Goal: Task Accomplishment & Management: Use online tool/utility

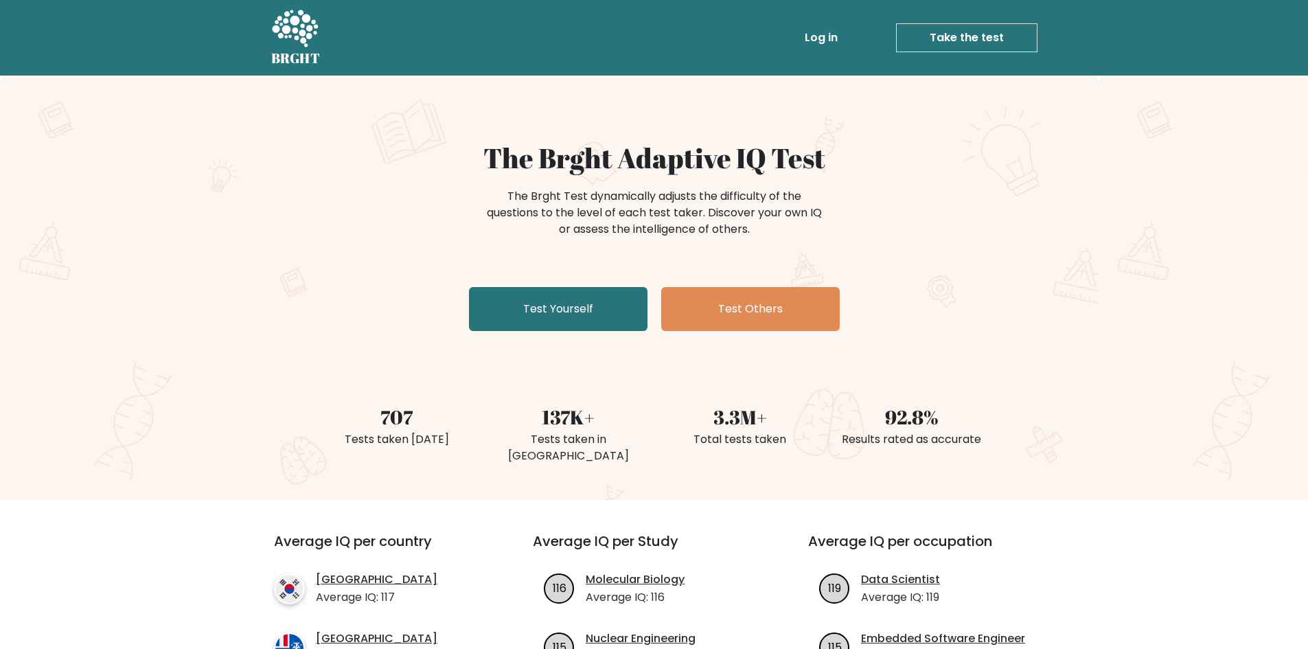
scroll to position [69, 0]
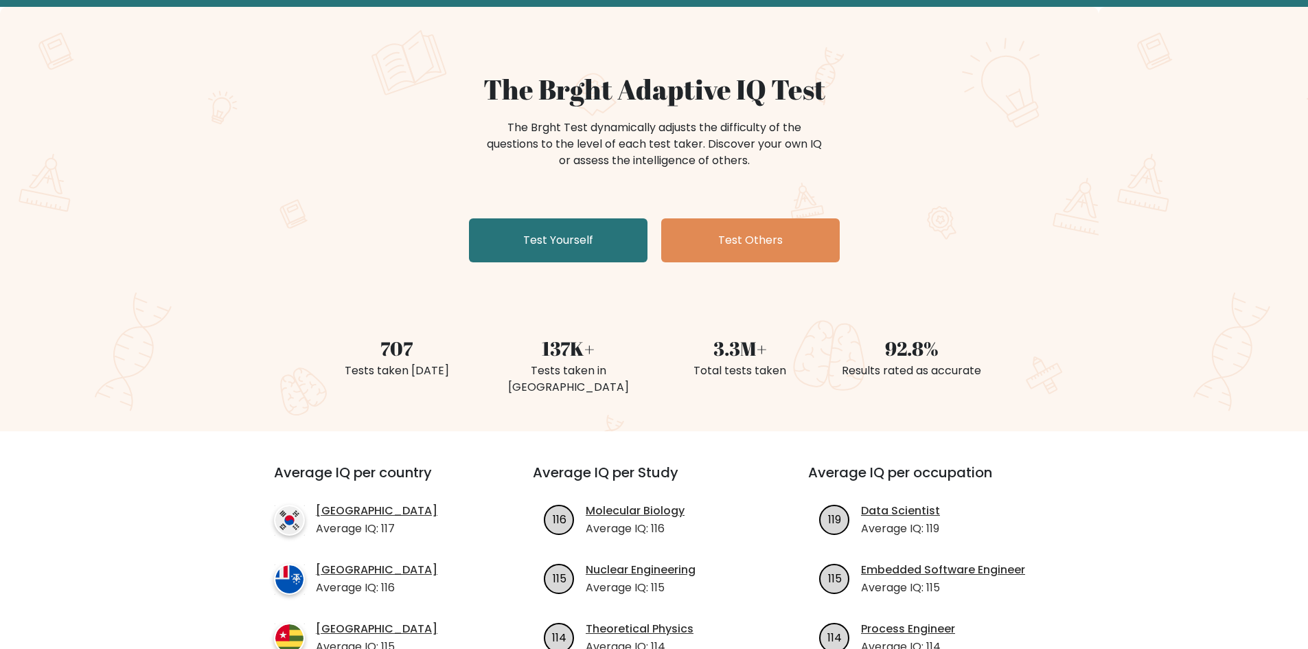
click at [568, 216] on div "The Brght Adaptive IQ Test The Brght Test dynamically adjusts the difficulty of…" at bounding box center [654, 170] width 687 height 195
click at [562, 233] on link "Test Yourself" at bounding box center [558, 240] width 179 height 44
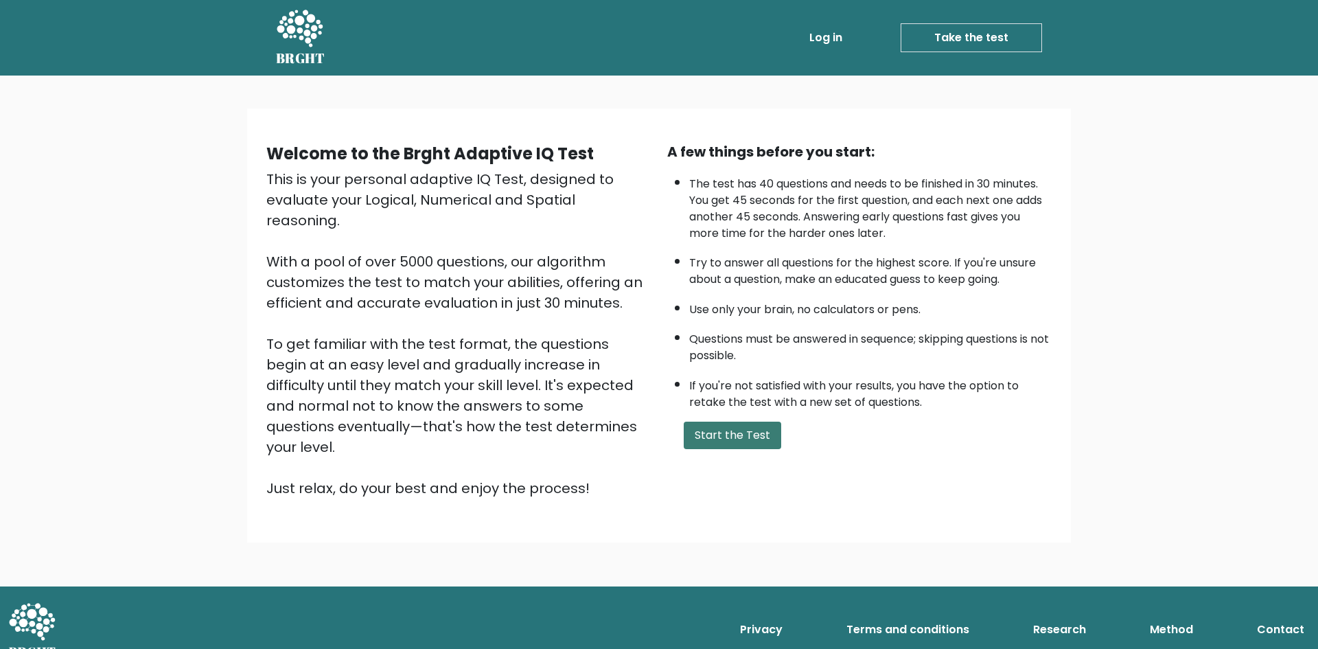
click at [732, 430] on button "Start the Test" at bounding box center [732, 435] width 97 height 27
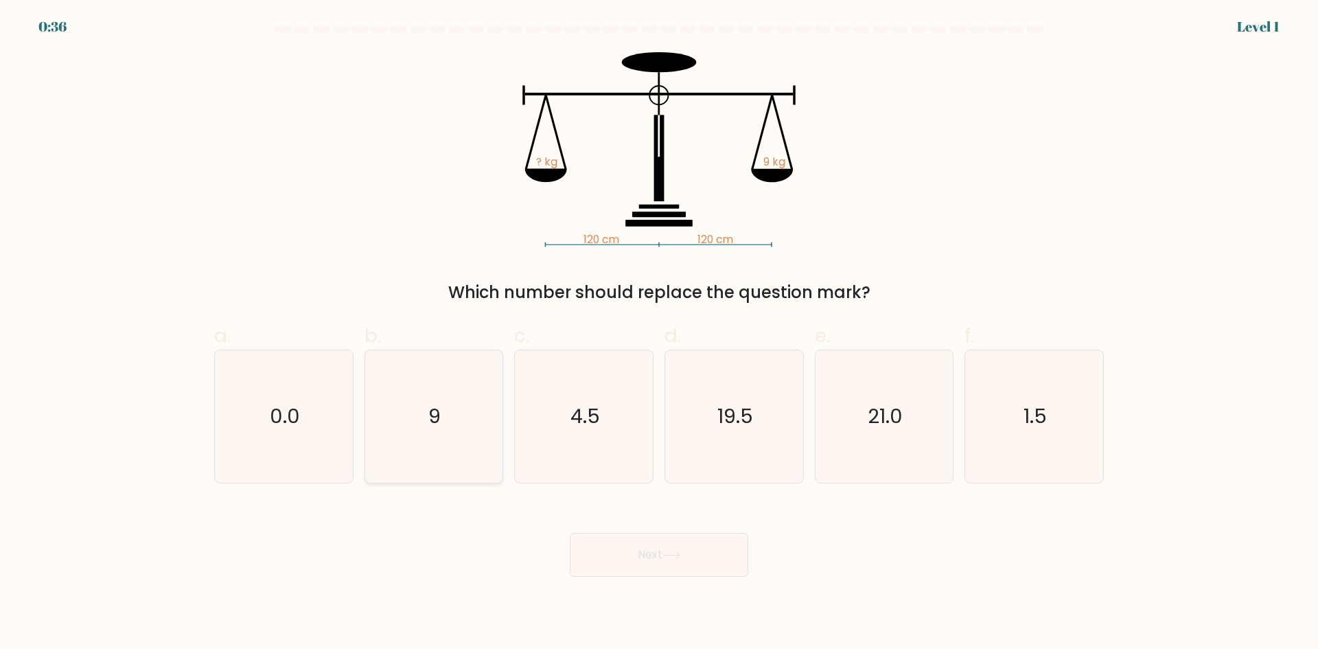
click at [435, 423] on text "9" at bounding box center [435, 415] width 12 height 27
click at [659, 334] on input "b. 9" at bounding box center [659, 329] width 1 height 9
radio input "true"
click at [681, 551] on icon at bounding box center [672, 555] width 19 height 8
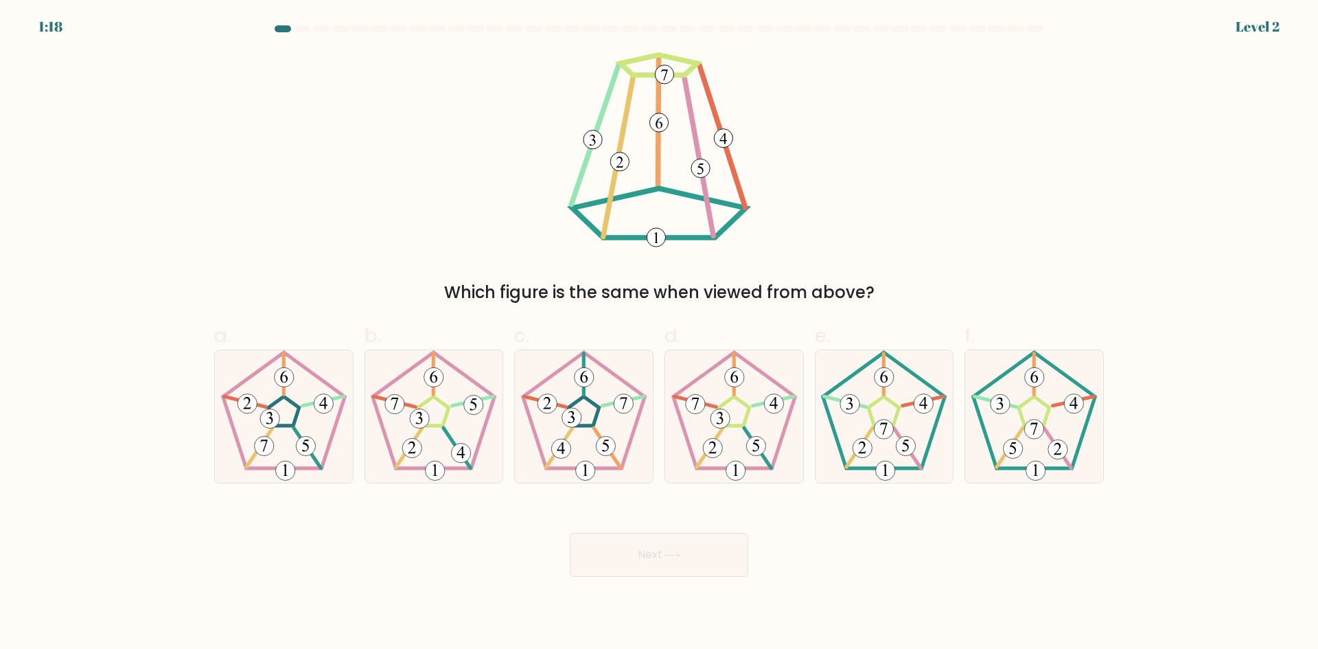
drag, startPoint x: 457, startPoint y: 288, endPoint x: 465, endPoint y: 285, distance: 9.3
click at [465, 285] on div "Which figure is the same when viewed from above?" at bounding box center [658, 292] width 873 height 25
drag, startPoint x: 426, startPoint y: 282, endPoint x: 853, endPoint y: 279, distance: 427.7
click at [851, 278] on div "Which figure is the same when viewed from above?" at bounding box center [659, 178] width 906 height 253
drag, startPoint x: 357, startPoint y: 194, endPoint x: 362, endPoint y: 201, distance: 9.0
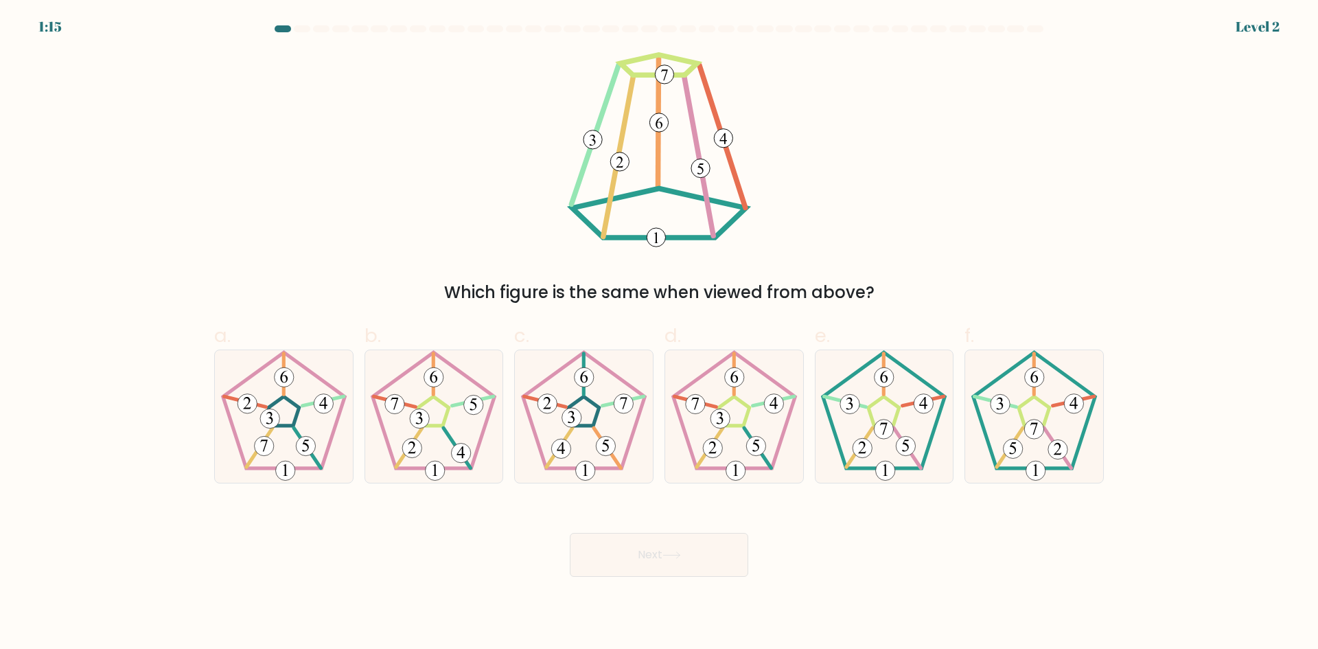
click at [361, 200] on div "Which figure is the same when viewed from above?" at bounding box center [659, 178] width 906 height 253
drag, startPoint x: 429, startPoint y: 274, endPoint x: 915, endPoint y: 277, distance: 486.1
click at [915, 277] on div "Which figure is the same when viewed from above?" at bounding box center [659, 178] width 906 height 253
click at [900, 437] on 163 at bounding box center [908, 448] width 27 height 40
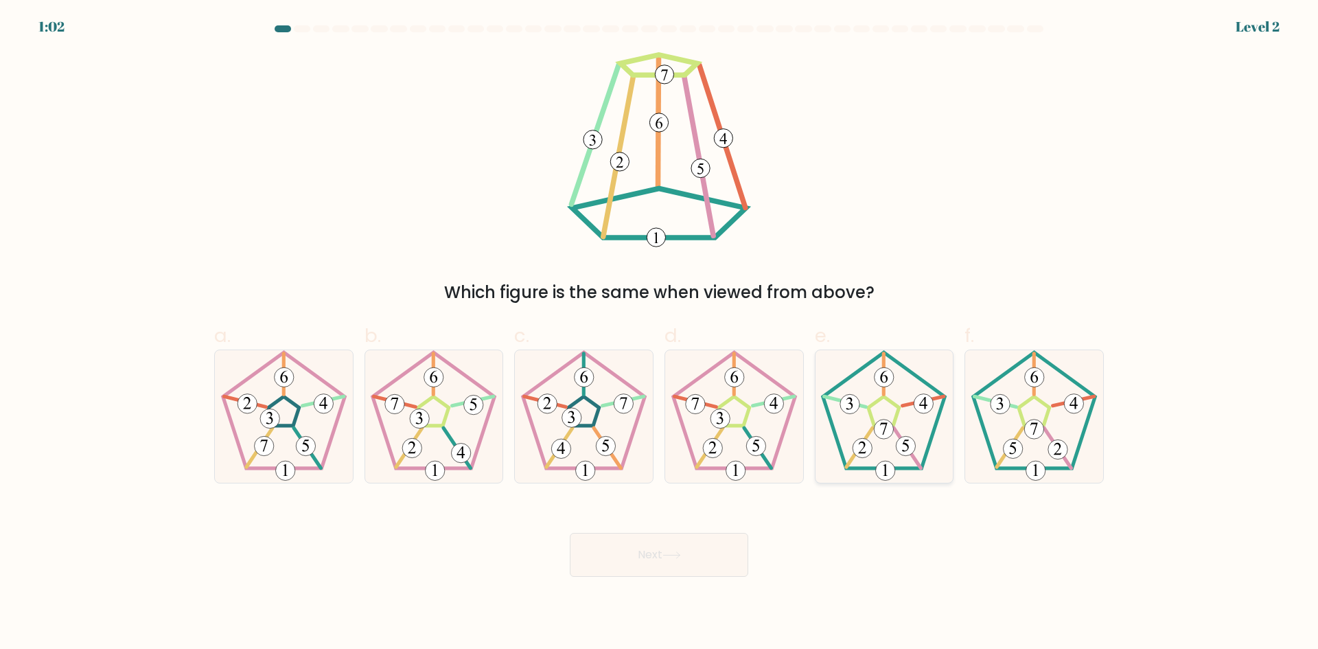
click at [660, 334] on input "e." at bounding box center [659, 329] width 1 height 9
radio input "true"
click at [719, 553] on button "Next" at bounding box center [659, 555] width 179 height 44
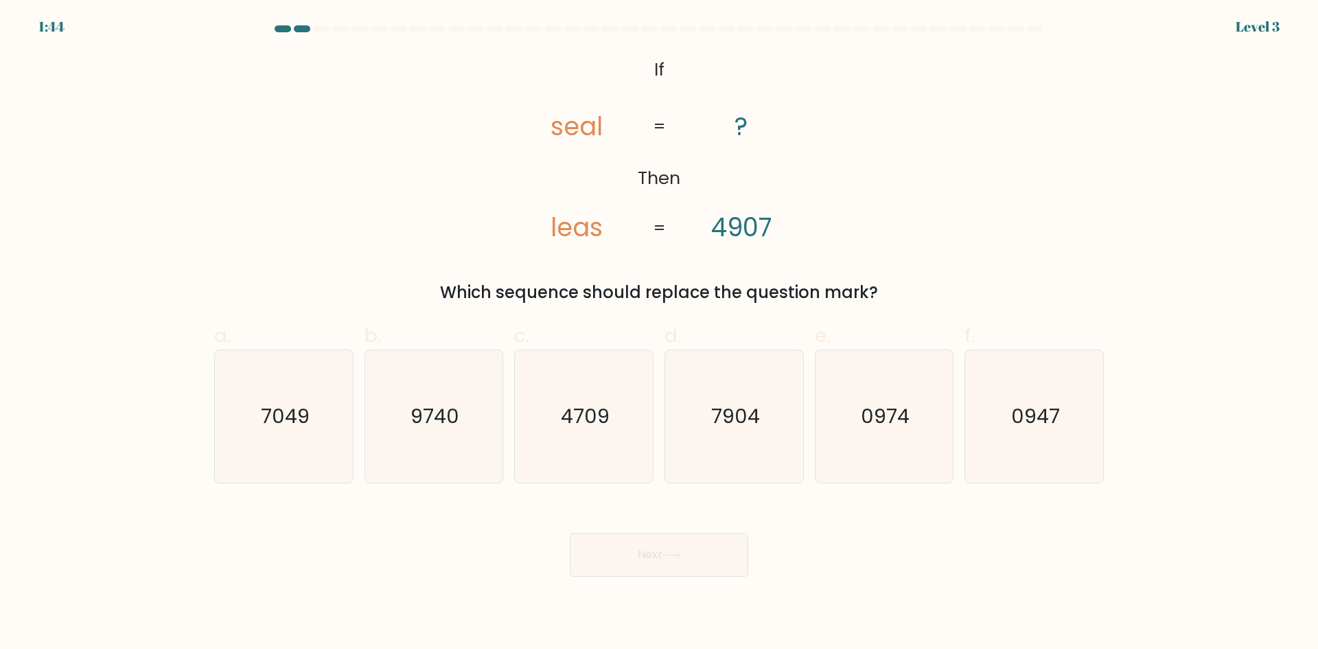
drag, startPoint x: 452, startPoint y: 286, endPoint x: 791, endPoint y: 301, distance: 339.5
click at [791, 301] on div "Which sequence should replace the question mark?" at bounding box center [658, 292] width 873 height 25
click at [928, 281] on div "Which sequence should replace the question mark?" at bounding box center [658, 292] width 873 height 25
drag, startPoint x: 643, startPoint y: 70, endPoint x: 802, endPoint y: 241, distance: 233.2
click at [802, 241] on icon "@import url('https://fonts.googleapis.com/css?family=Abril+Fatface:400,100,100i…" at bounding box center [659, 149] width 316 height 195
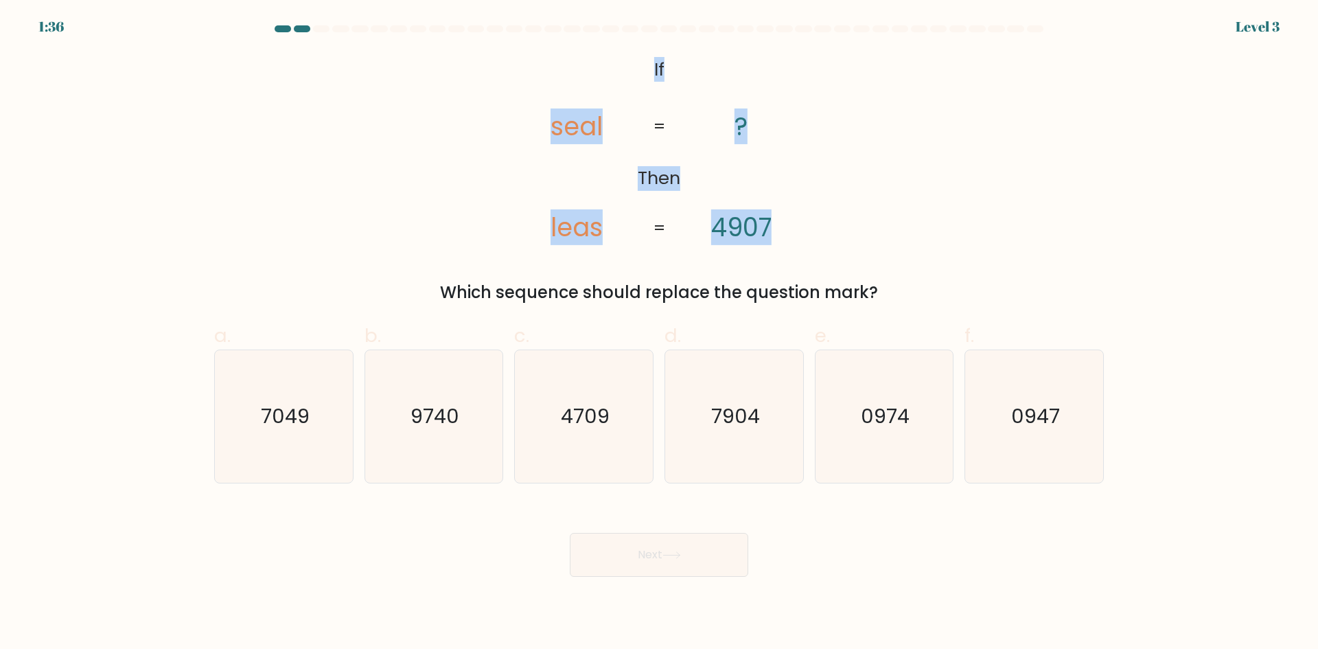
click at [810, 241] on icon "@import url('https://fonts.googleapis.com/css?family=Abril+Fatface:400,100,100i…" at bounding box center [659, 149] width 316 height 195
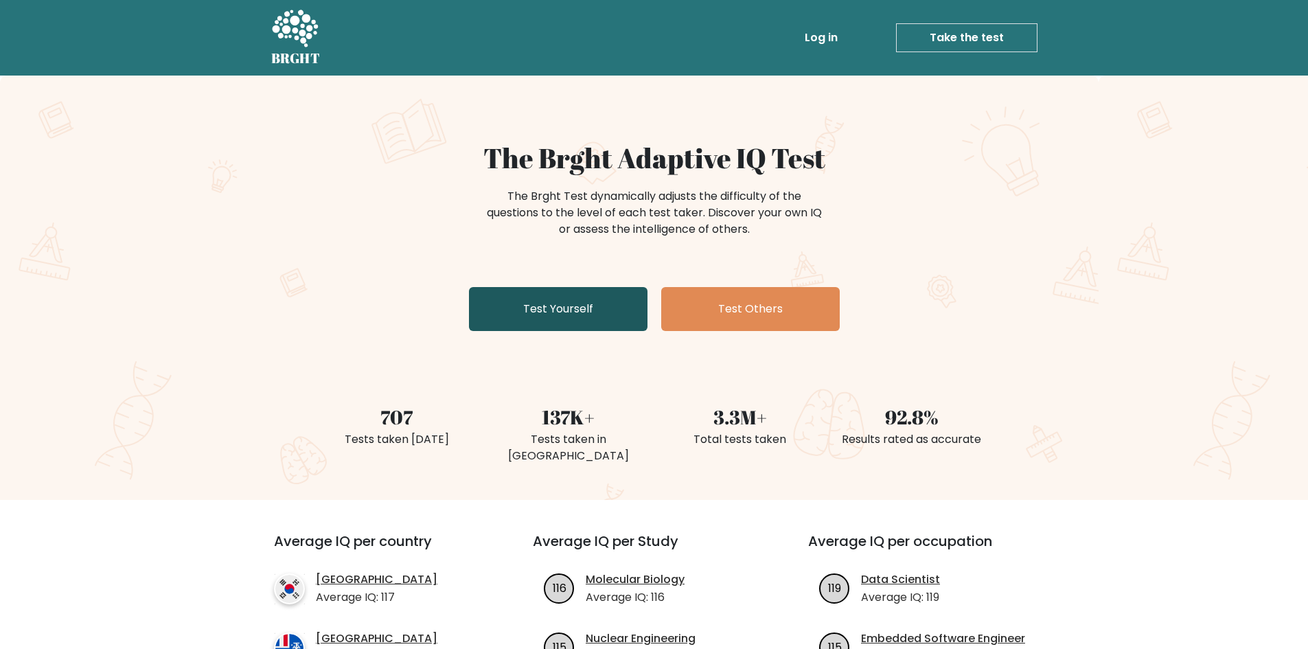
click at [577, 293] on link "Test Yourself" at bounding box center [558, 309] width 179 height 44
